Goal: Check status: Check status

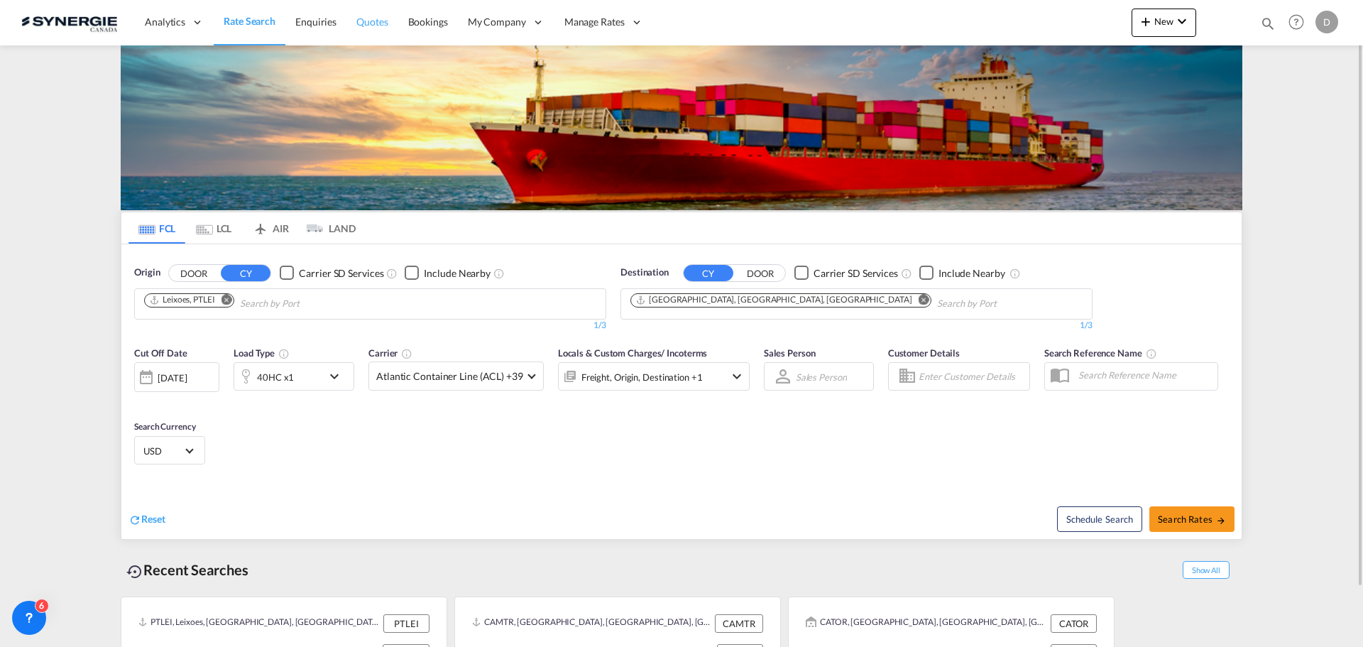
click at [369, 21] on span "Quotes" at bounding box center [371, 22] width 31 height 12
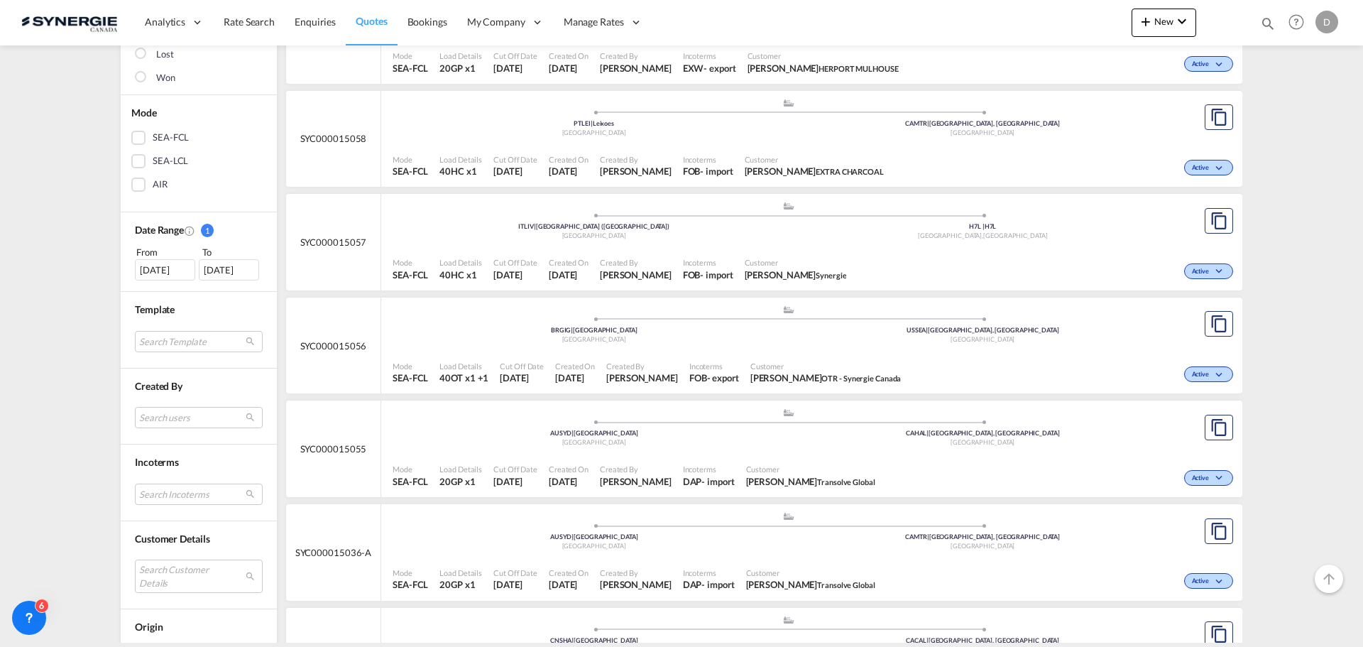
scroll to position [213, 0]
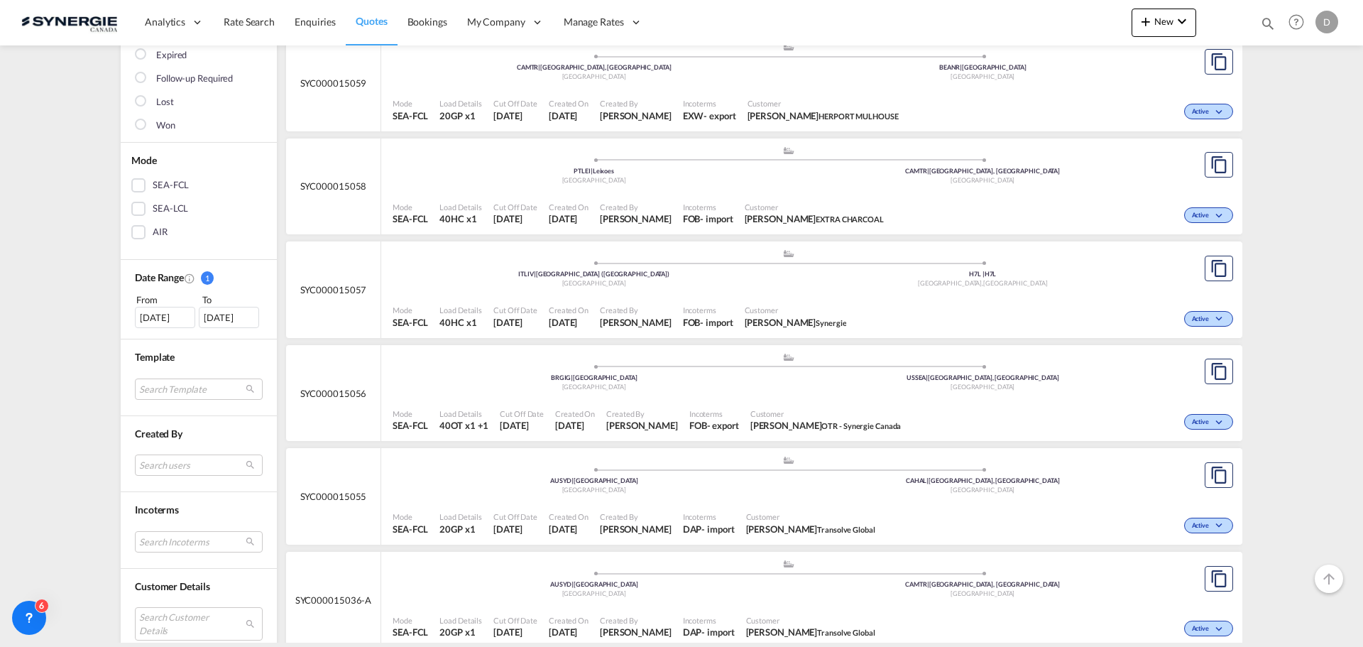
click at [153, 317] on div "[DATE]" at bounding box center [165, 317] width 60 height 21
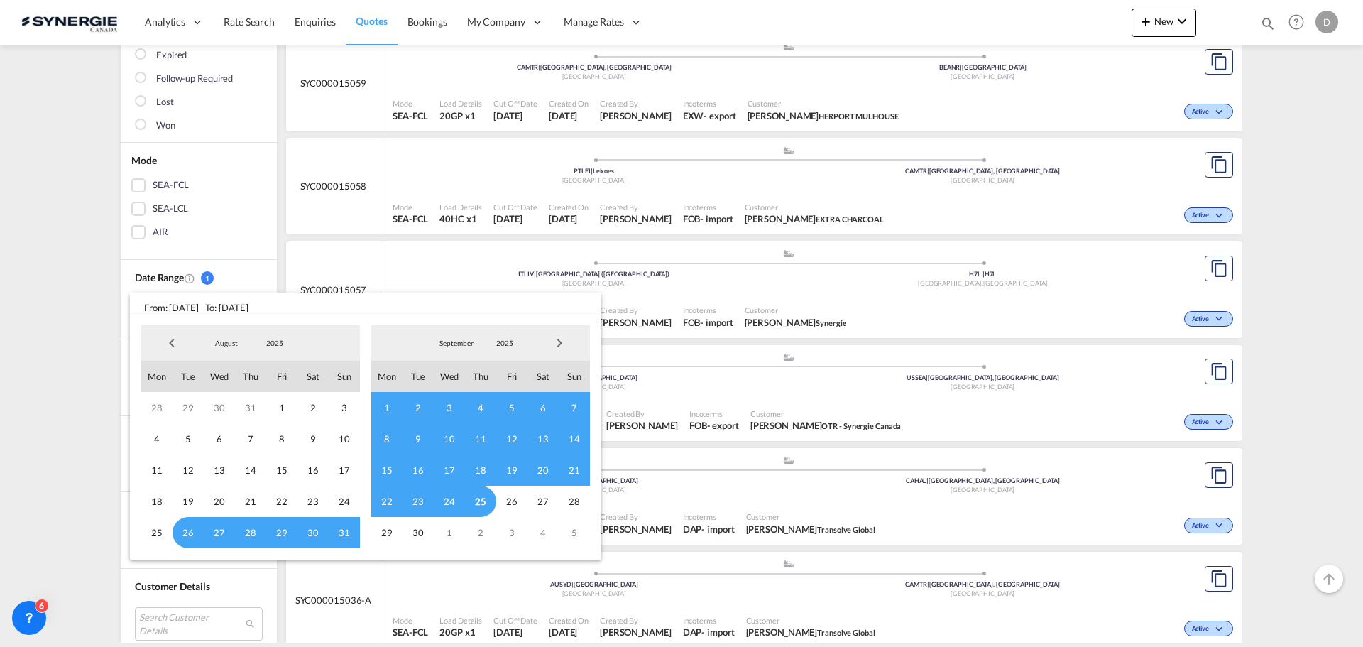
click at [170, 340] on span "Previous Month" at bounding box center [172, 343] width 28 height 28
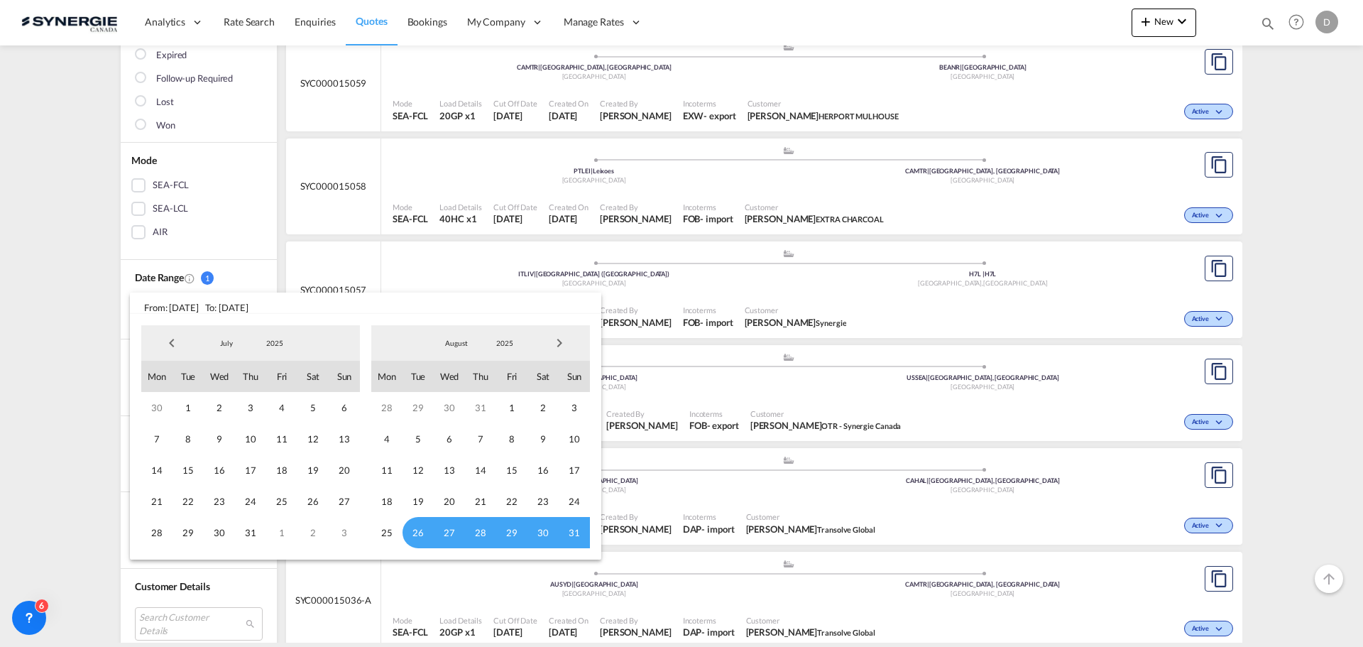
click at [170, 340] on span "Previous Month" at bounding box center [172, 343] width 28 height 28
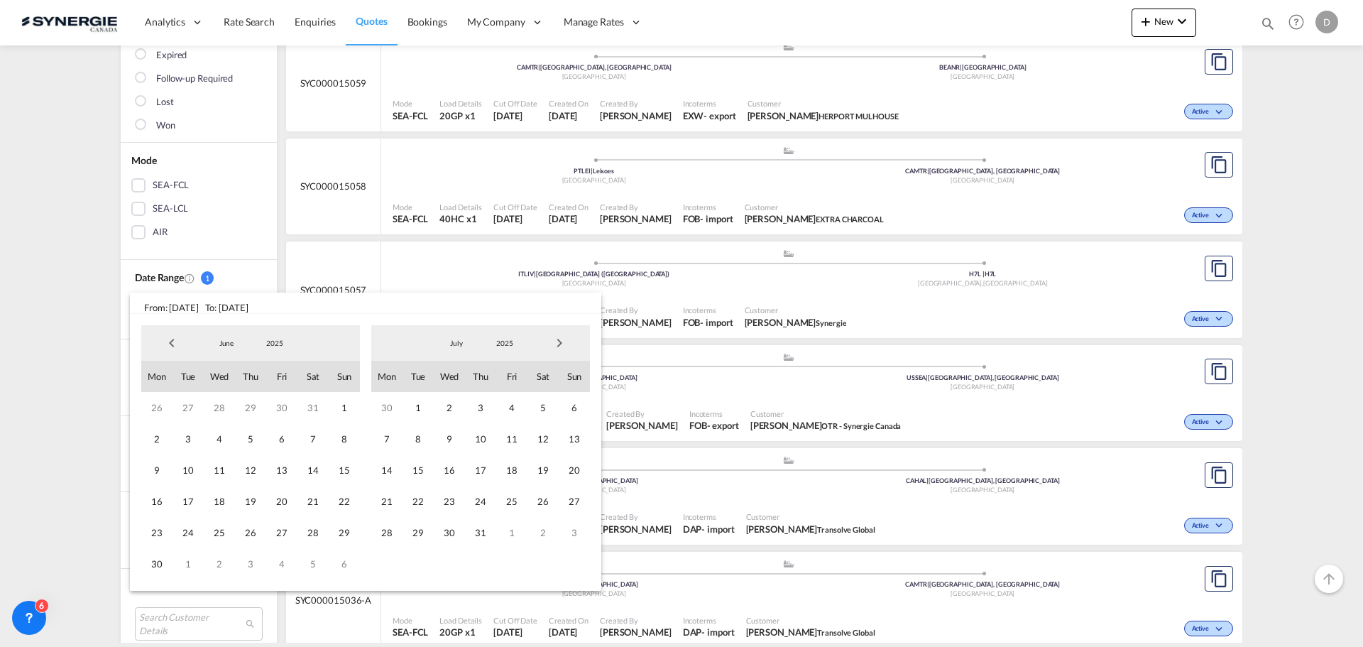
click at [170, 340] on span "Previous Month" at bounding box center [172, 343] width 28 height 28
click at [251, 406] on span "1" at bounding box center [250, 407] width 31 height 31
click at [560, 344] on span "Next Month" at bounding box center [559, 343] width 28 height 28
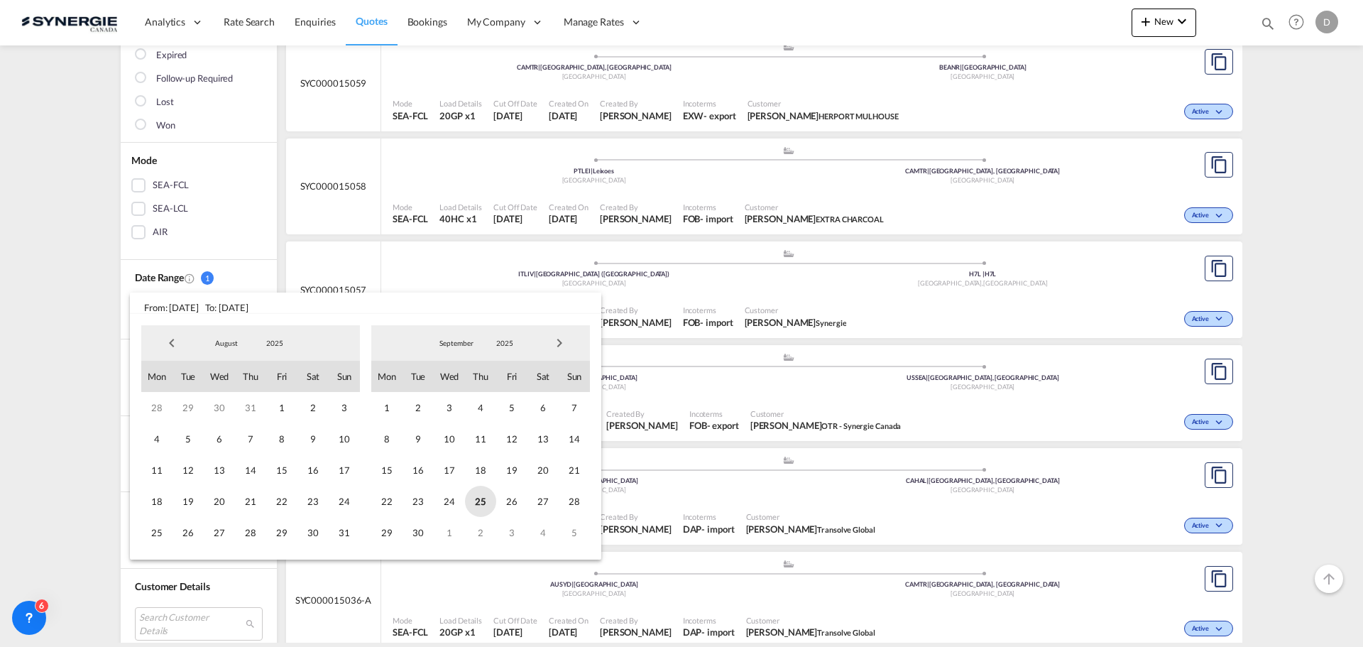
click at [486, 501] on span "25" at bounding box center [480, 501] width 31 height 31
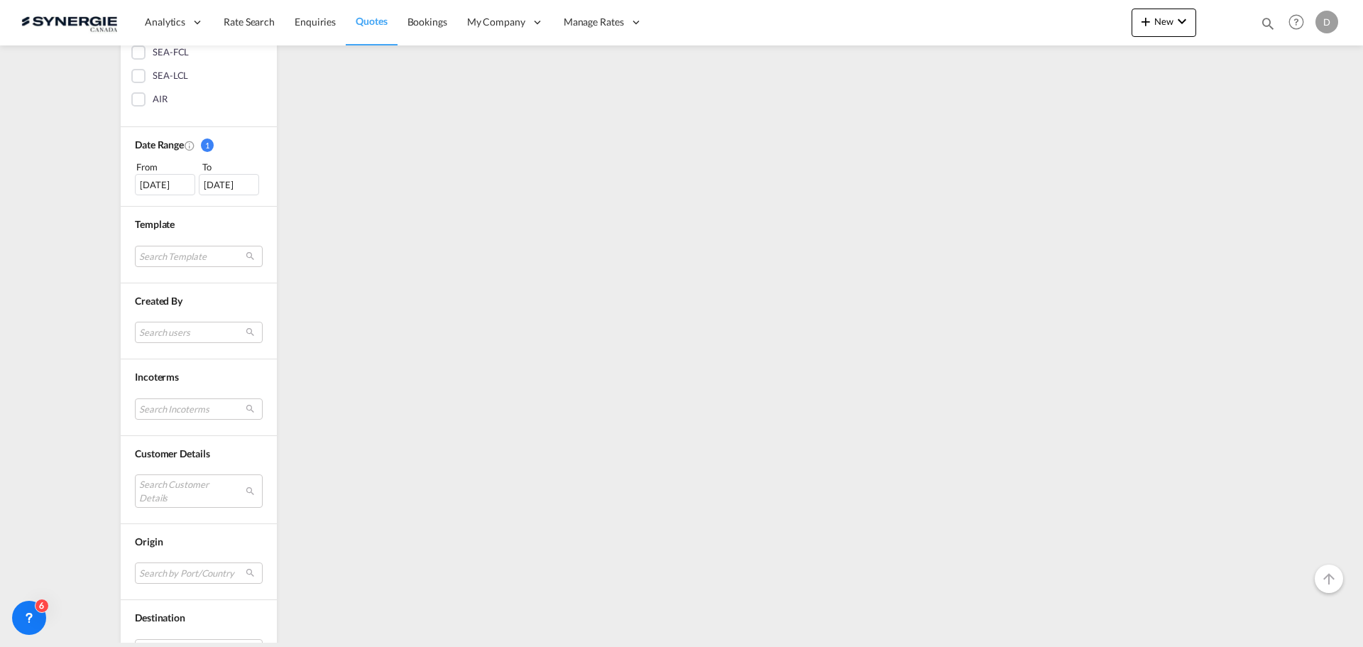
scroll to position [355, 0]
click at [192, 476] on md-select "Search Customer Details user name user [PERSON_NAME] [EMAIL_ADDRESS][DOMAIN_NAM…" at bounding box center [199, 481] width 128 height 33
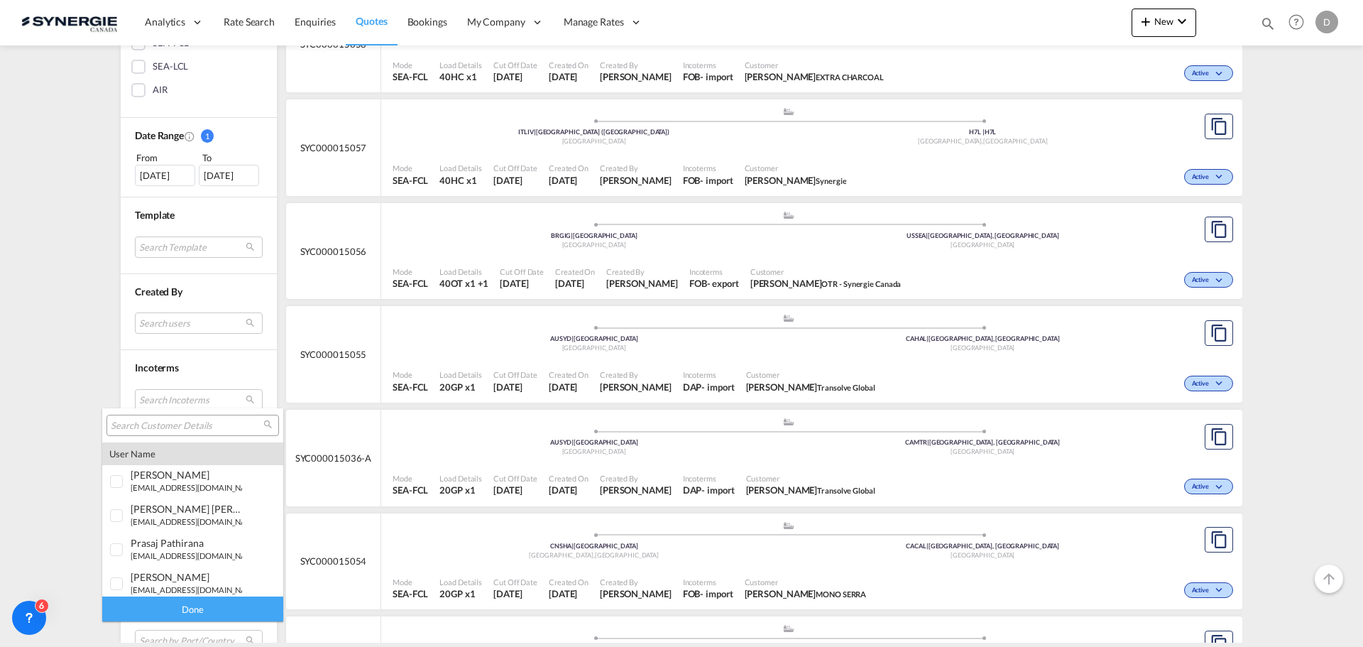
click at [197, 425] on input "search" at bounding box center [187, 426] width 153 height 13
paste input "[EMAIL_ADDRESS][DOMAIN_NAME]"
type input "[EMAIL_ADDRESS][DOMAIN_NAME]"
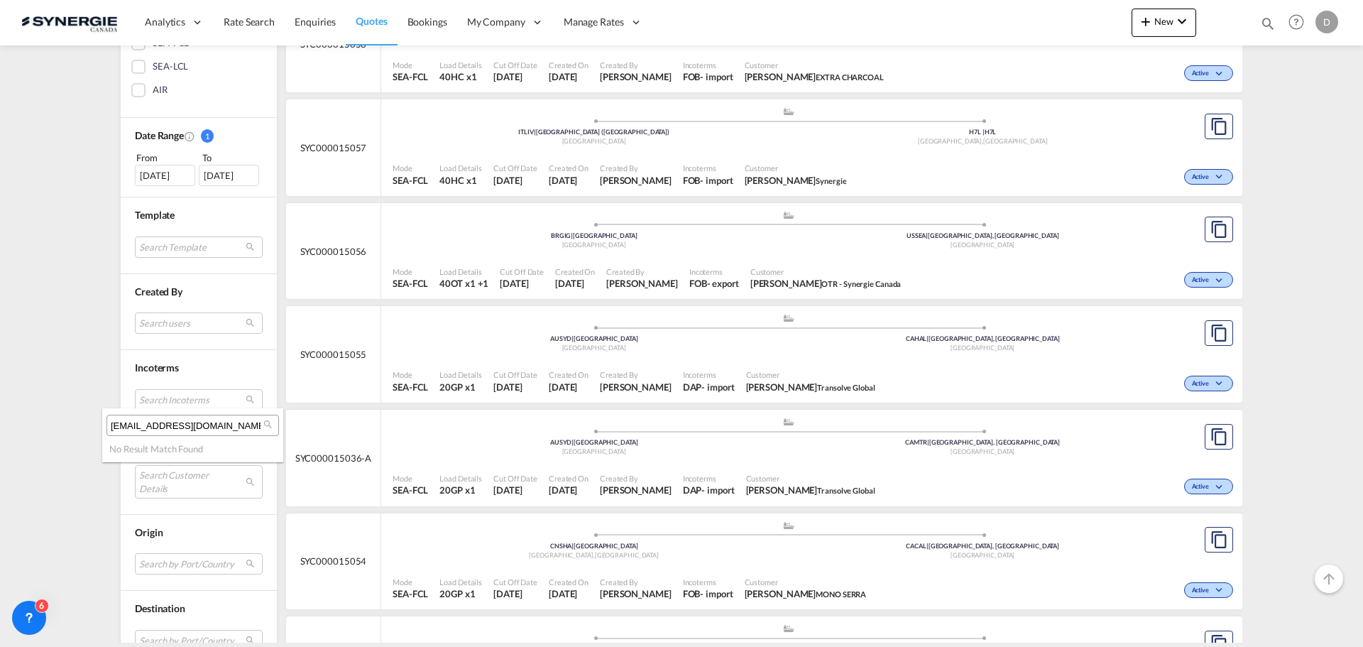
click at [76, 359] on md-backdrop at bounding box center [681, 323] width 1363 height 647
click at [154, 178] on div "[DATE]" at bounding box center [165, 175] width 60 height 21
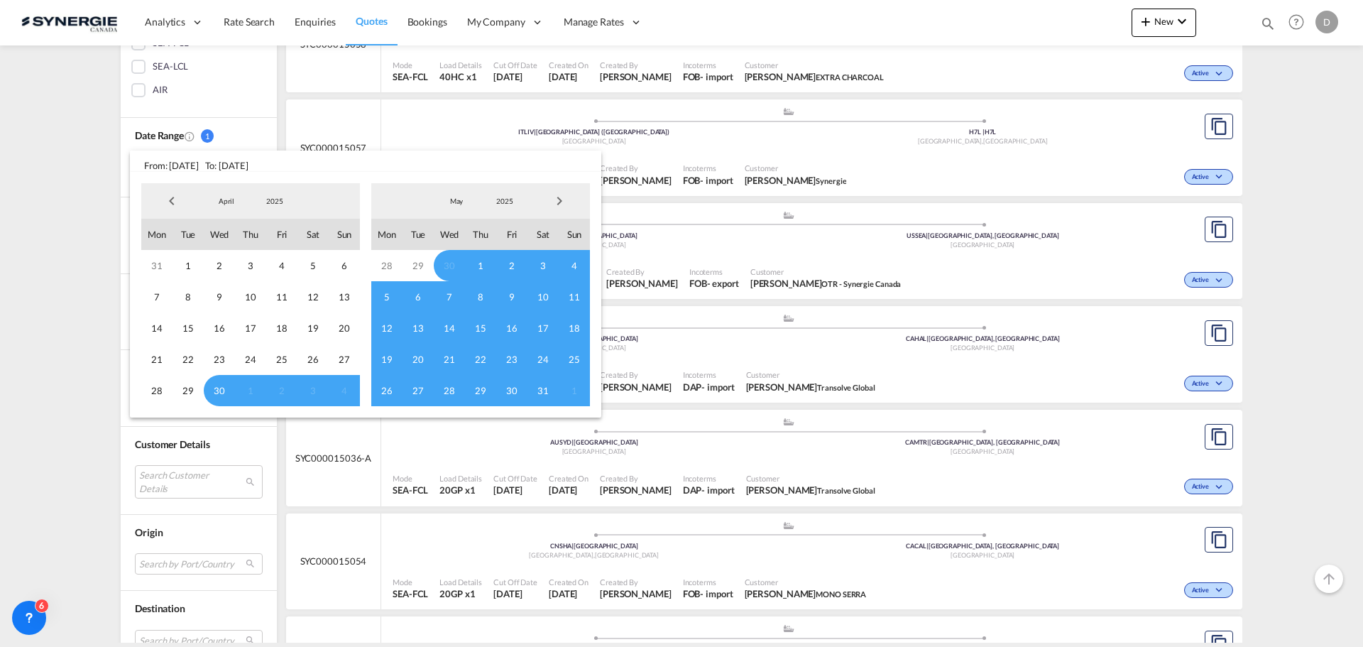
click at [280, 199] on span "2025" at bounding box center [274, 201] width 45 height 10
click at [276, 170] on md-option "2024" at bounding box center [289, 167] width 97 height 34
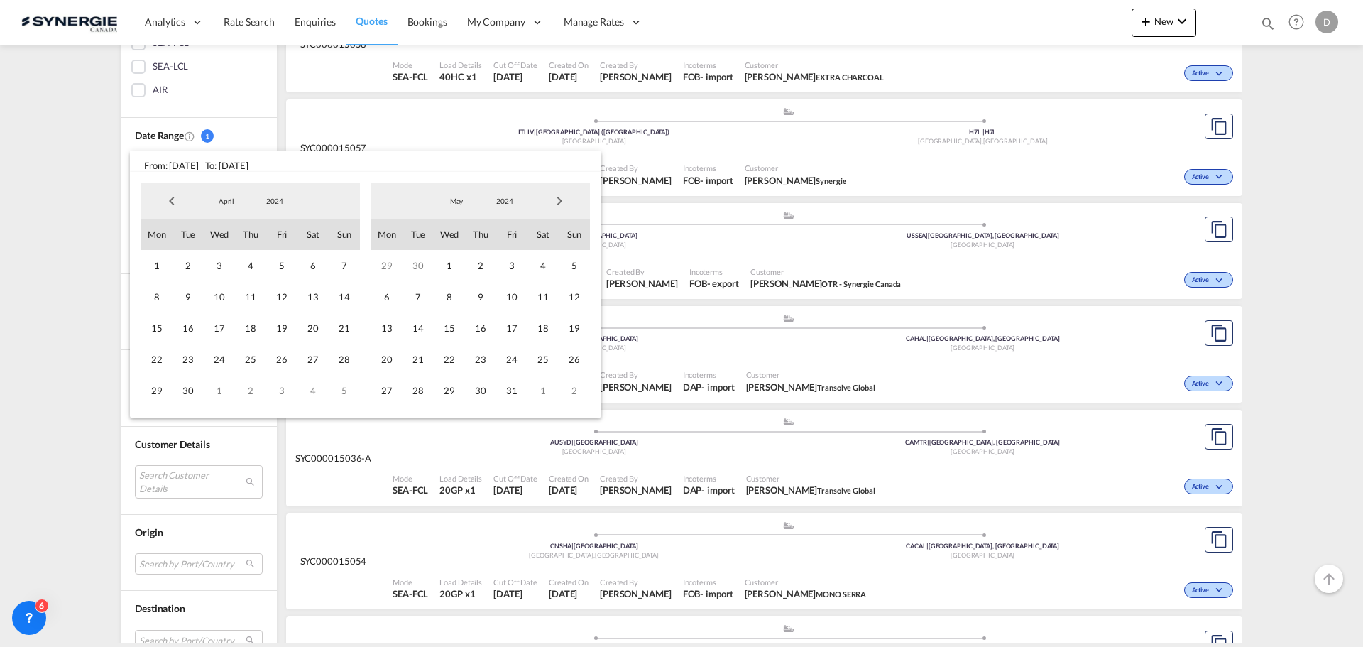
click at [230, 199] on span "April" at bounding box center [226, 201] width 45 height 10
click at [212, 202] on md-option "April" at bounding box center [240, 202] width 97 height 34
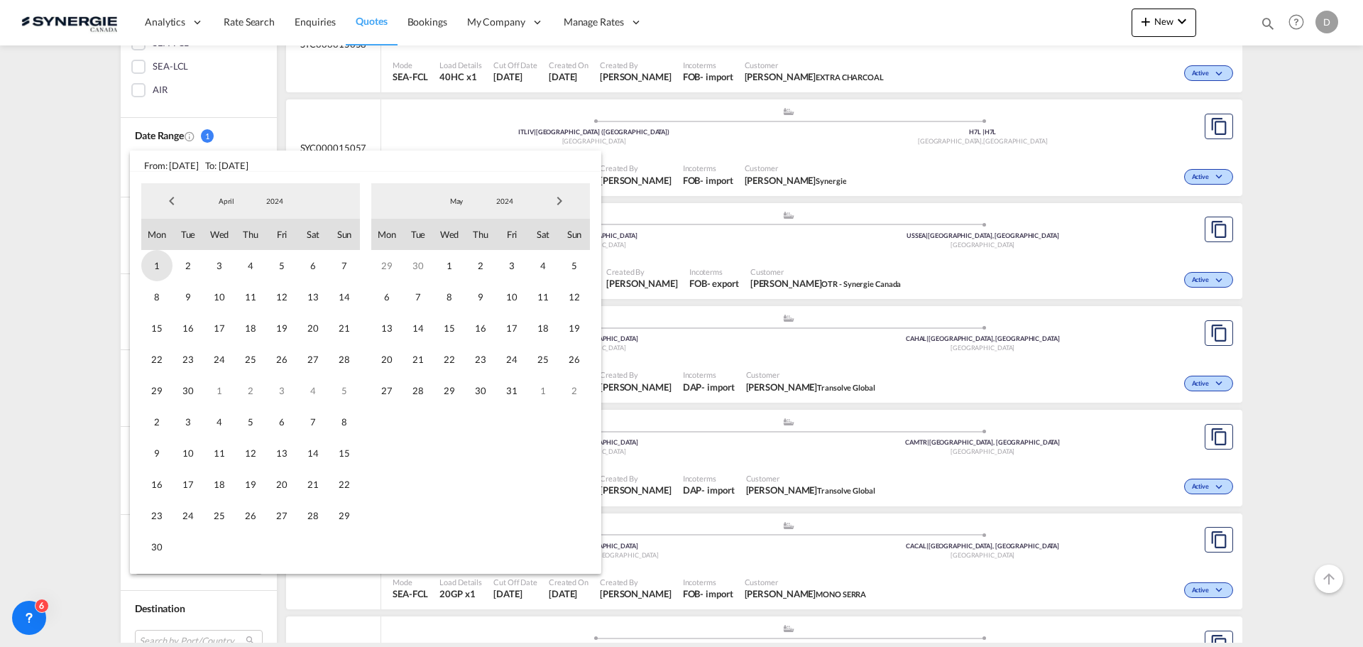
click at [159, 263] on span "1" at bounding box center [156, 265] width 31 height 31
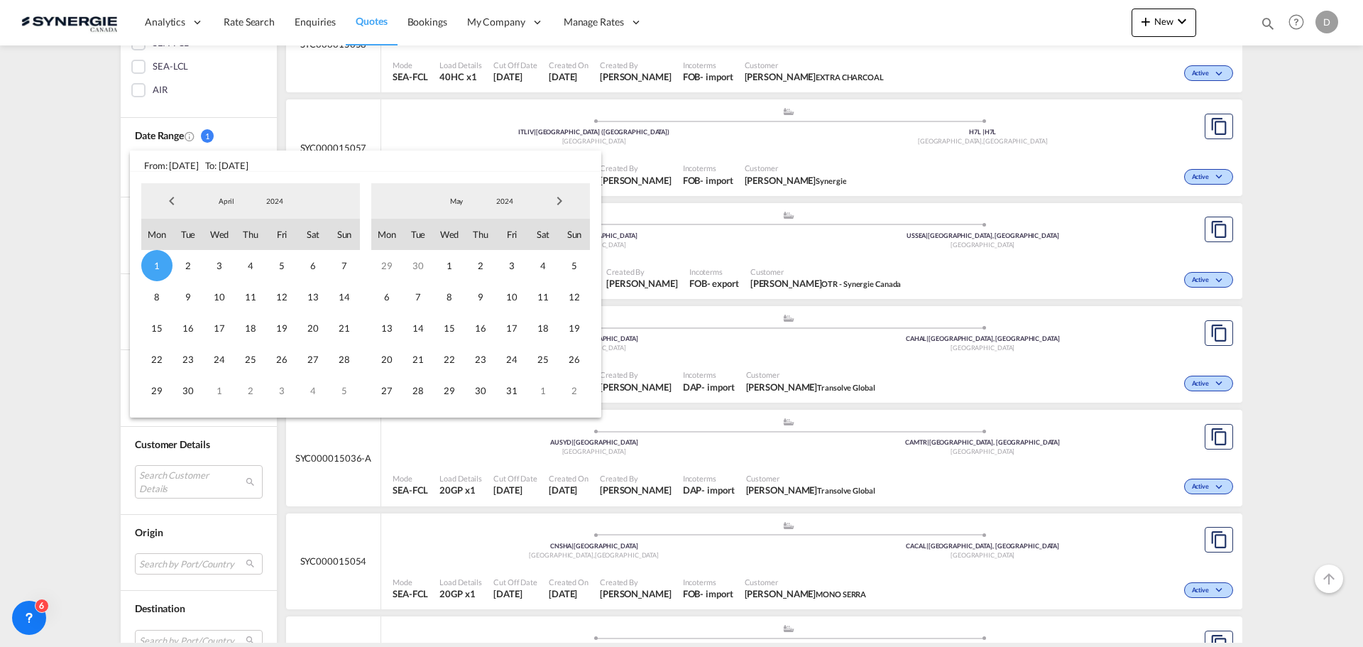
click at [502, 201] on span "2024" at bounding box center [504, 201] width 45 height 10
click at [500, 234] on md-option "2025" at bounding box center [519, 236] width 97 height 34
click at [459, 203] on span "May" at bounding box center [456, 201] width 45 height 10
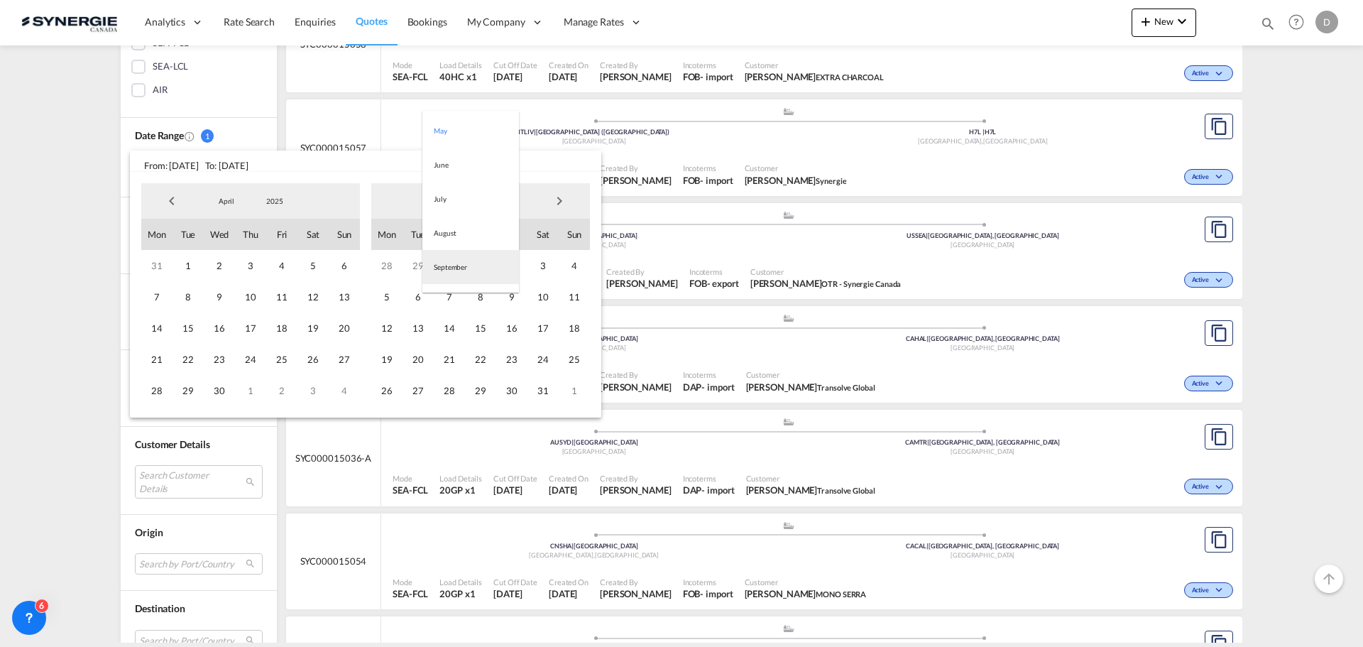
click at [463, 261] on md-option "September" at bounding box center [470, 267] width 97 height 34
click at [486, 354] on span "25" at bounding box center [480, 359] width 31 height 31
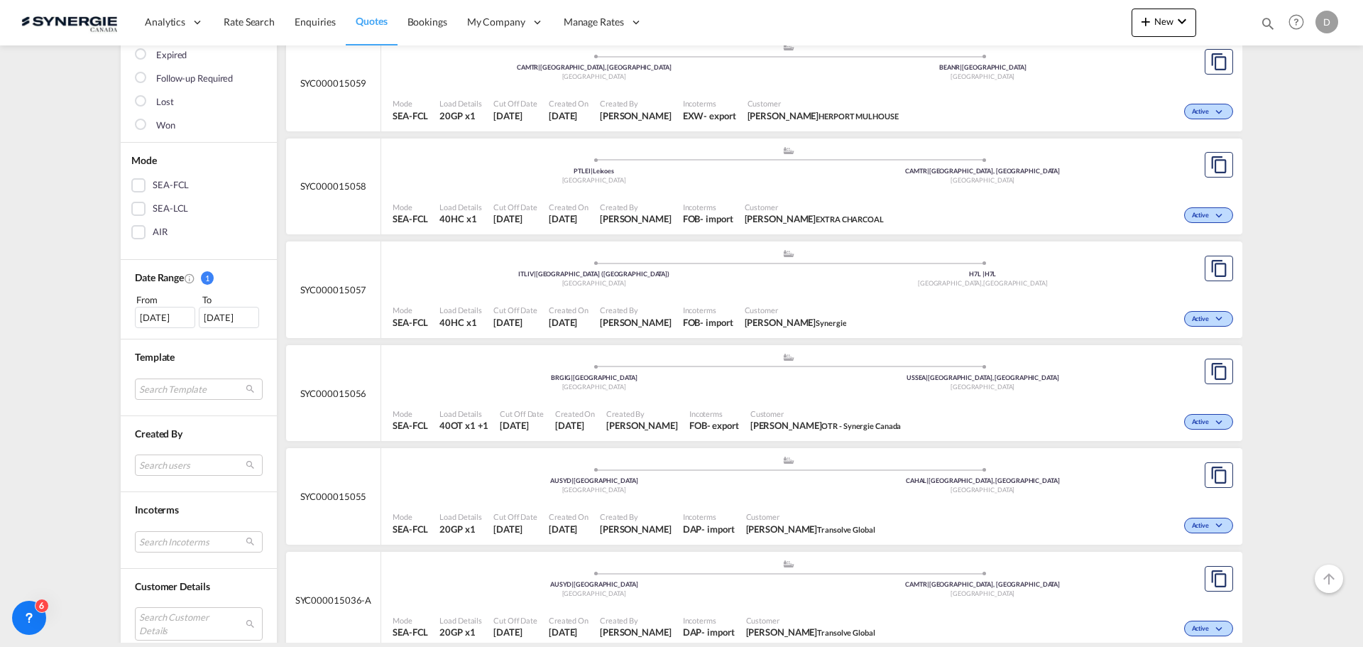
scroll to position [426, 0]
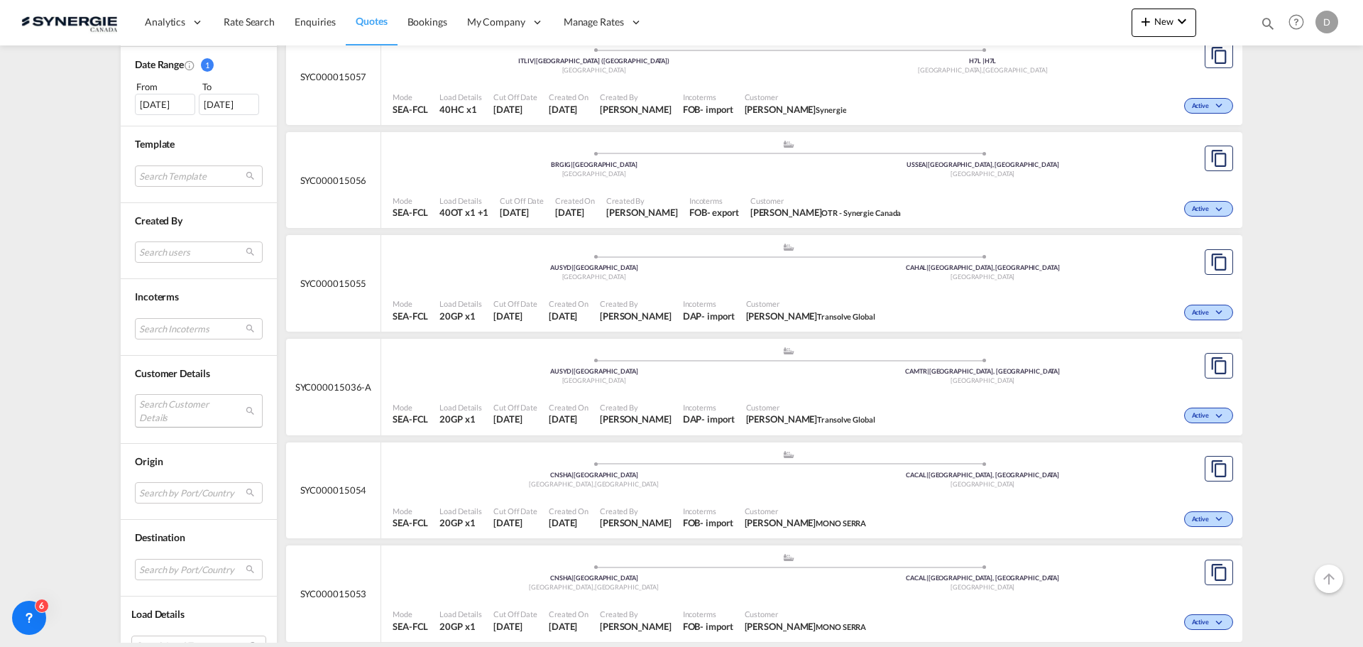
click at [209, 415] on md-select "Search Customer Details" at bounding box center [199, 410] width 128 height 33
click at [246, 411] on input "[EMAIL_ADDRESS][DOMAIN_NAME]" at bounding box center [211, 411] width 153 height 13
